Goal: Task Accomplishment & Management: Manage account settings

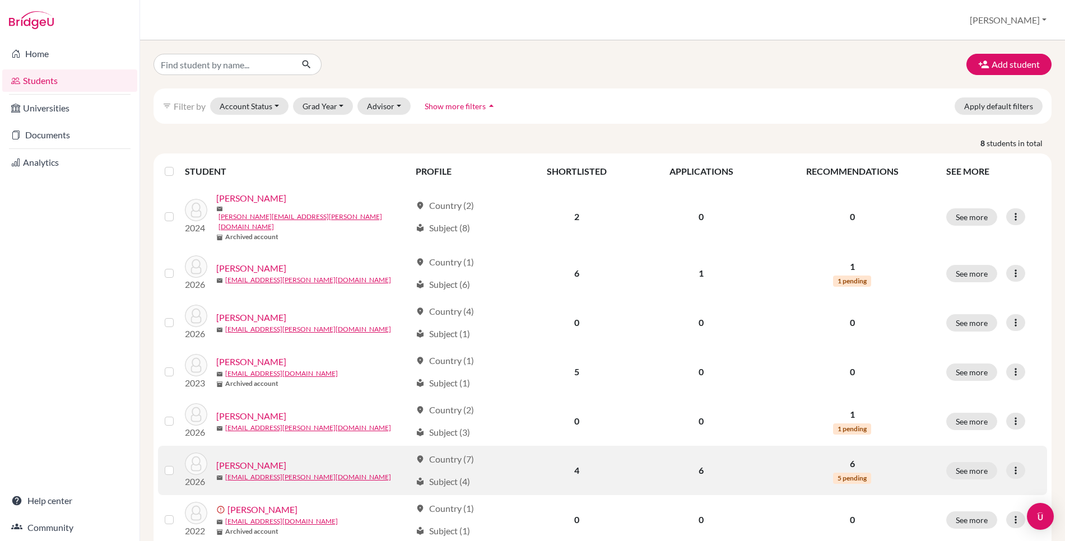
click at [264, 459] on link "[PERSON_NAME]" at bounding box center [251, 465] width 70 height 13
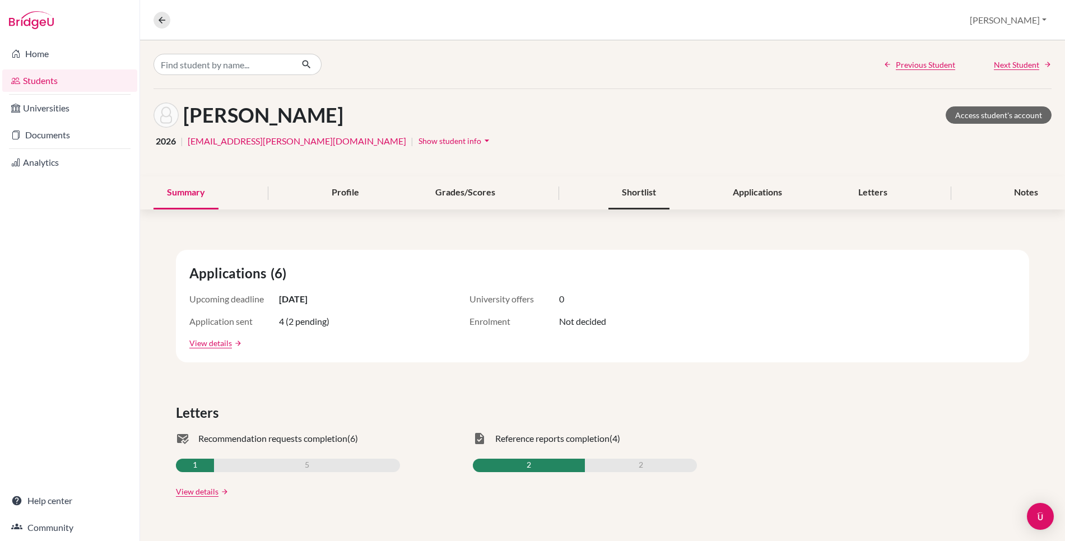
click at [649, 182] on div "Shortlist" at bounding box center [638, 192] width 61 height 33
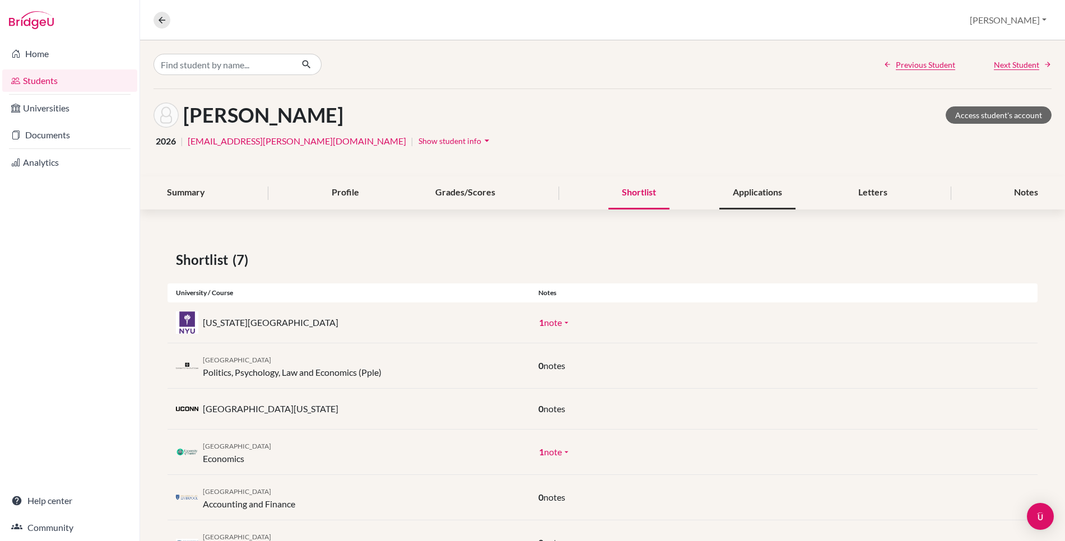
click at [746, 194] on div "Applications" at bounding box center [757, 192] width 76 height 33
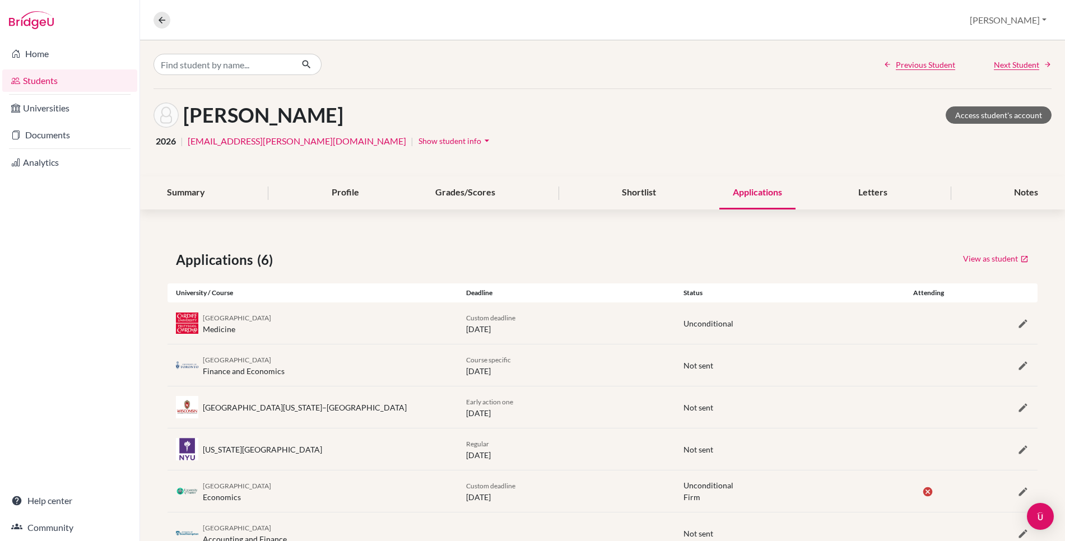
scroll to position [40, 0]
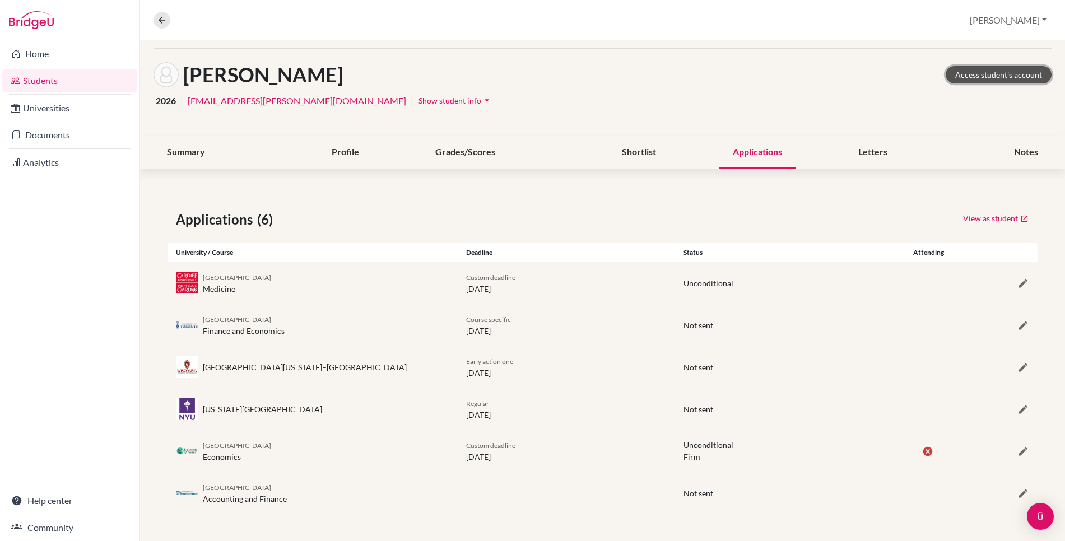
click at [993, 78] on link "Access student's account" at bounding box center [999, 74] width 106 height 17
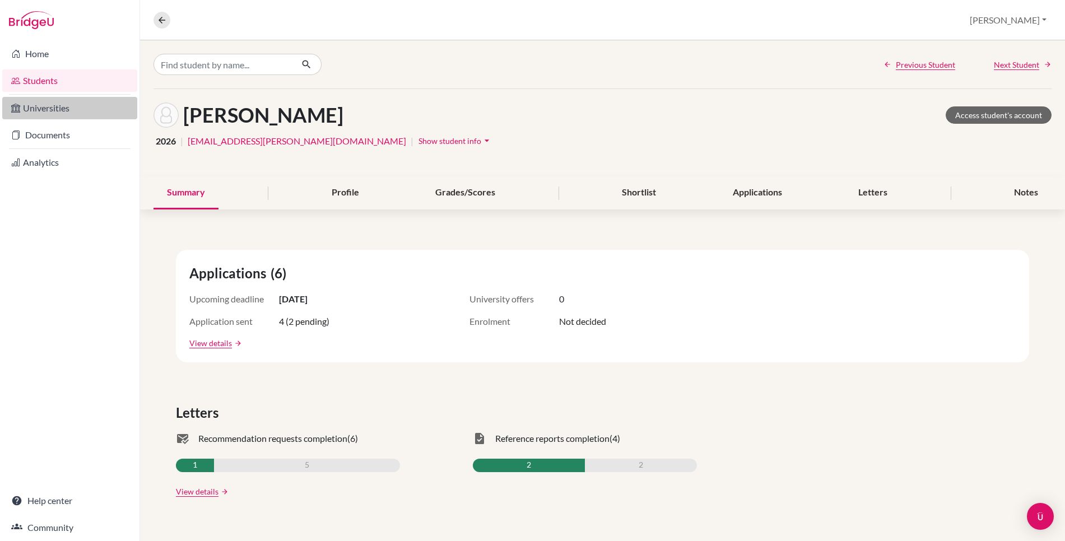
click at [91, 114] on link "Universities" at bounding box center [69, 108] width 135 height 22
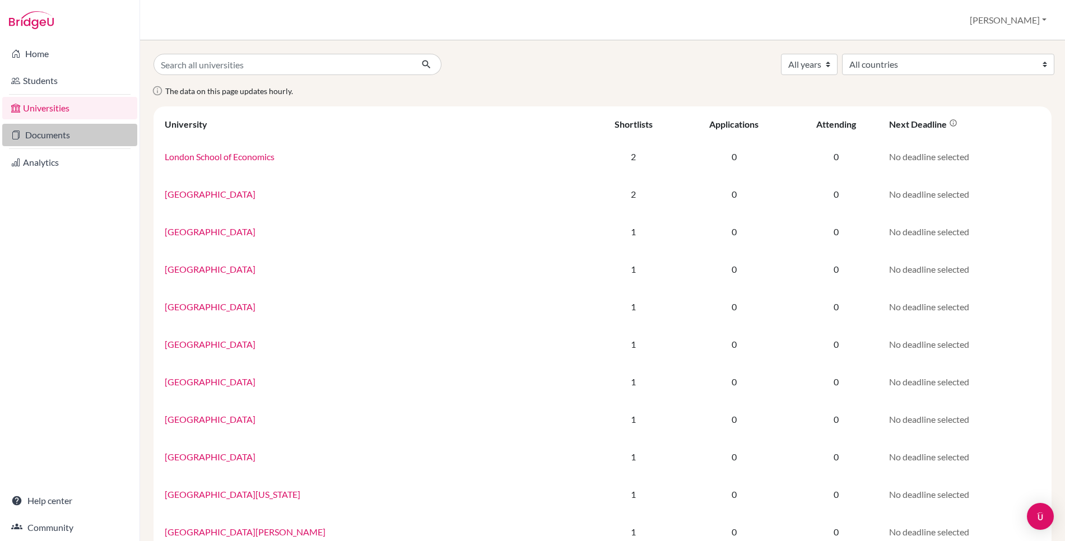
click at [100, 131] on link "Documents" at bounding box center [69, 135] width 135 height 22
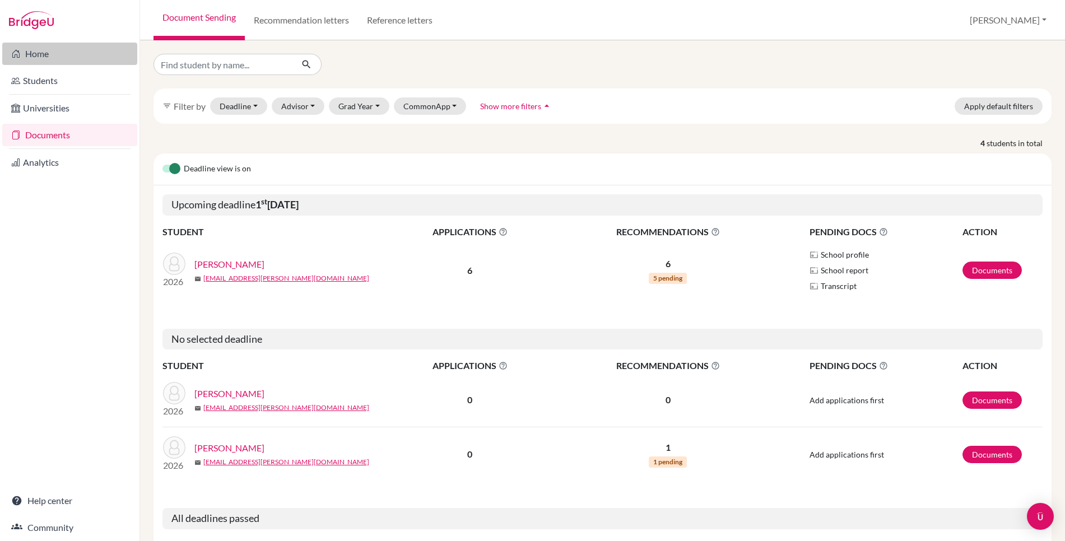
click at [36, 58] on link "Home" at bounding box center [69, 54] width 135 height 22
